Goal: Find specific page/section: Find specific page/section

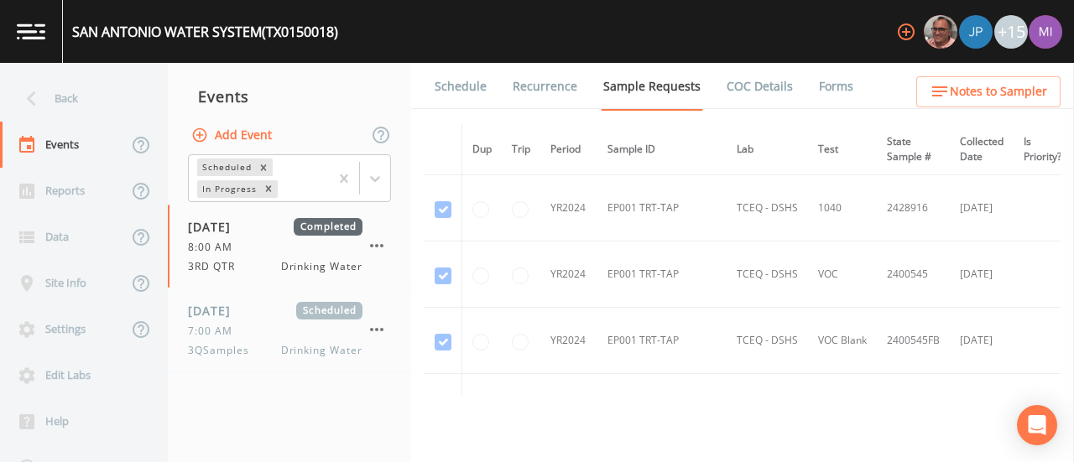
click at [31, 38] on img at bounding box center [31, 31] width 29 height 16
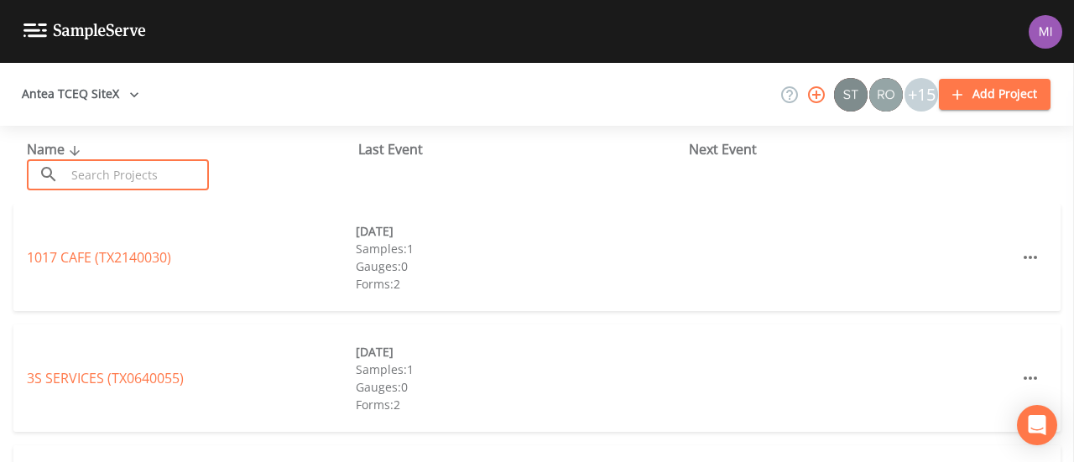
click at [167, 185] on input "text" at bounding box center [136, 174] width 143 height 31
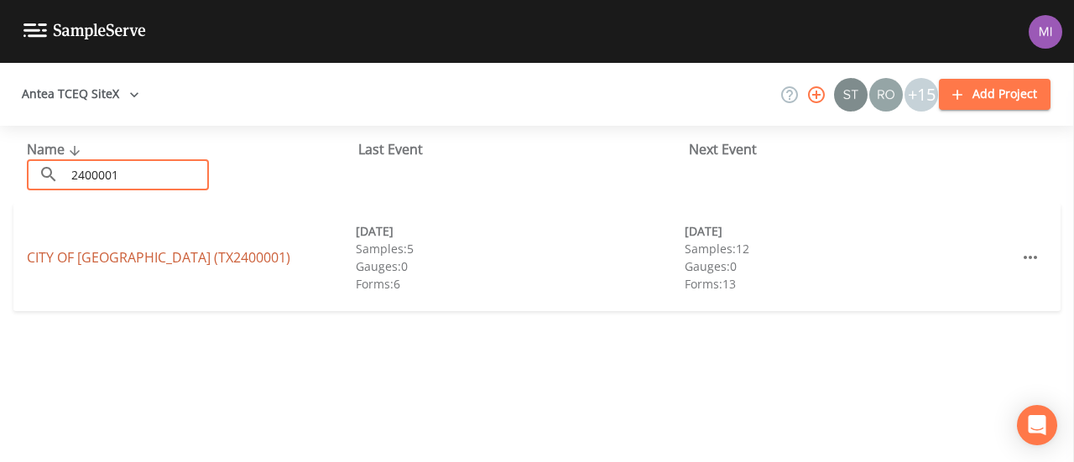
type input "2400001"
click at [185, 264] on link "CITY OF [GEOGRAPHIC_DATA] (TX2400001)" at bounding box center [158, 257] width 263 height 18
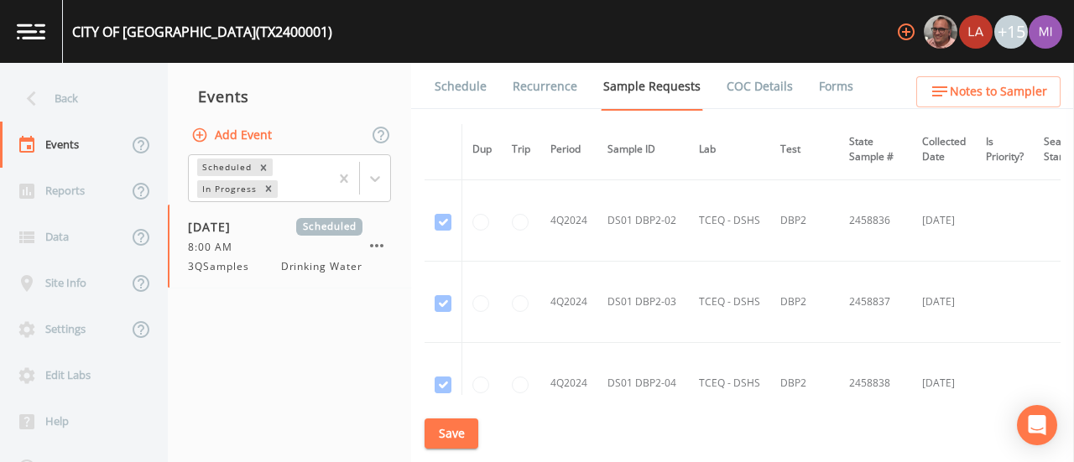
scroll to position [7553, 0]
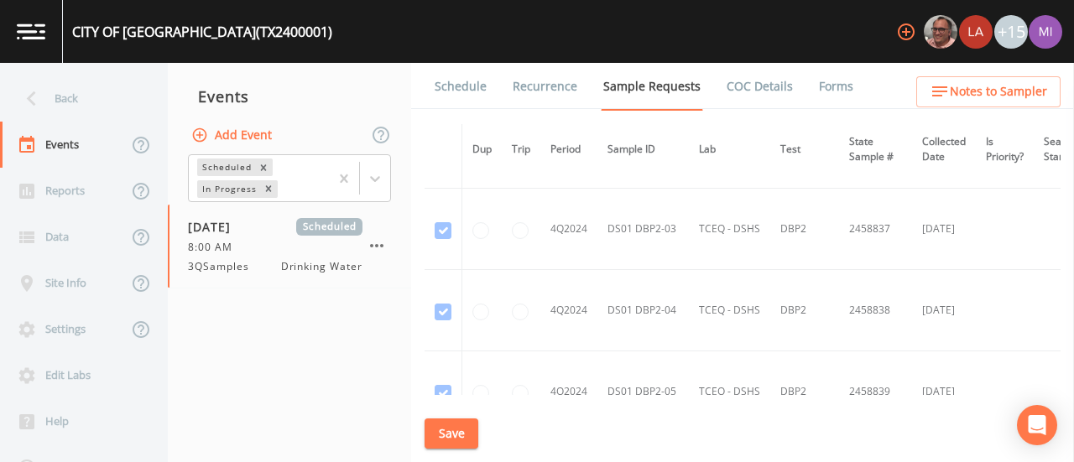
click at [433, 81] on link "Schedule" at bounding box center [460, 86] width 57 height 47
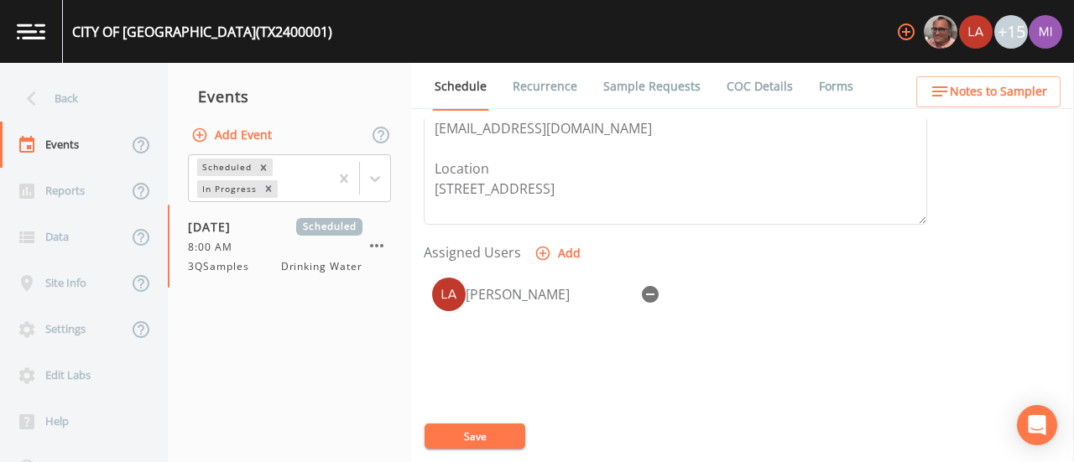
scroll to position [637, 0]
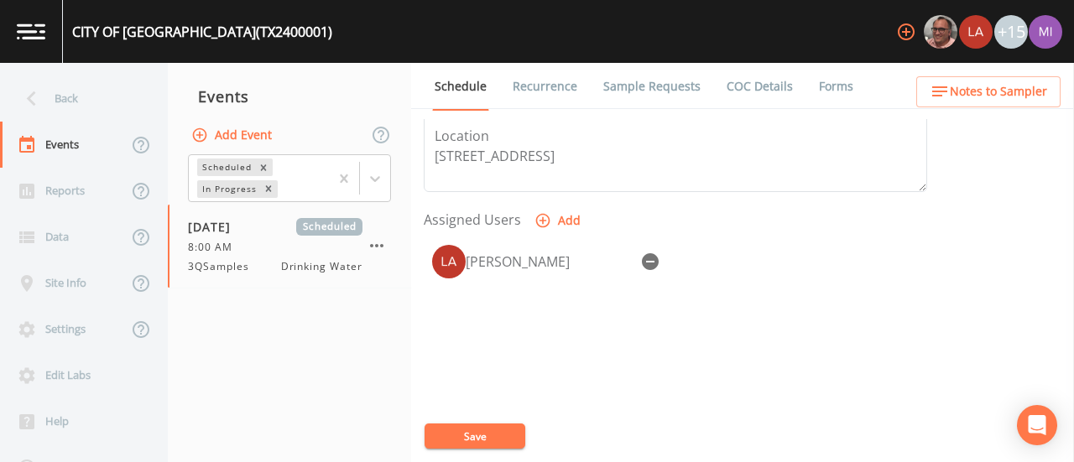
click at [1073, 368] on aside at bounding box center [1073, 262] width 1 height 399
